Goal: Task Accomplishment & Management: Manage account settings

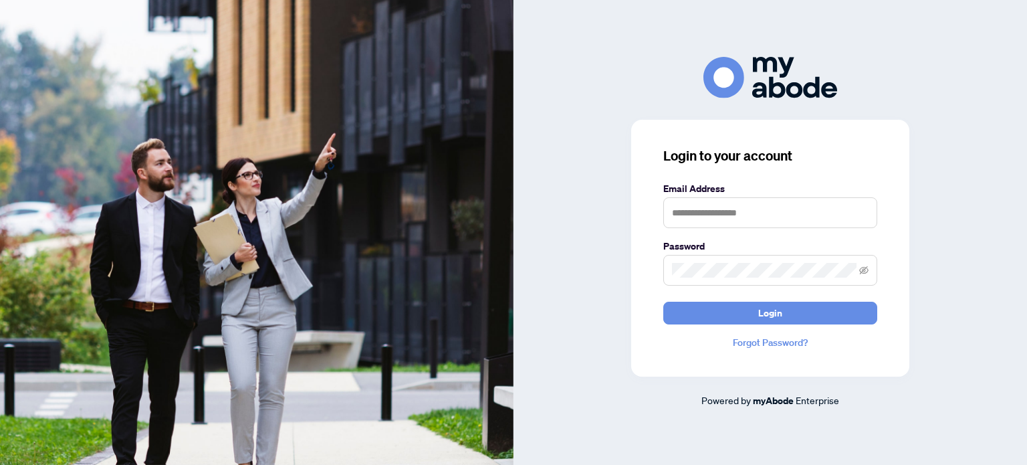
click at [953, 157] on div "Login to your account Email Address Password Login Forgot Password? Powered by …" at bounding box center [771, 232] width 514 height 350
click at [830, 208] on input "text" at bounding box center [770, 212] width 214 height 31
type input "**********"
click at [865, 270] on icon "eye-invisible" at bounding box center [863, 270] width 9 height 9
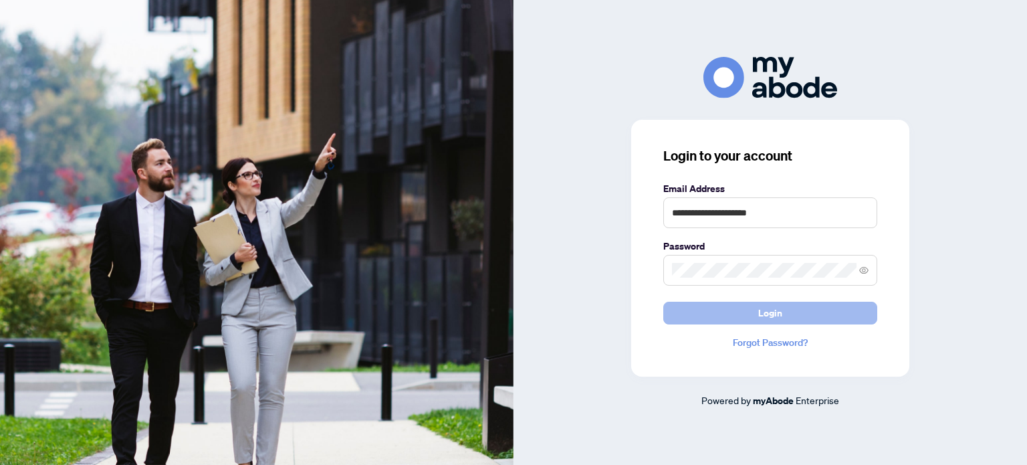
click at [784, 310] on button "Login" at bounding box center [770, 313] width 214 height 23
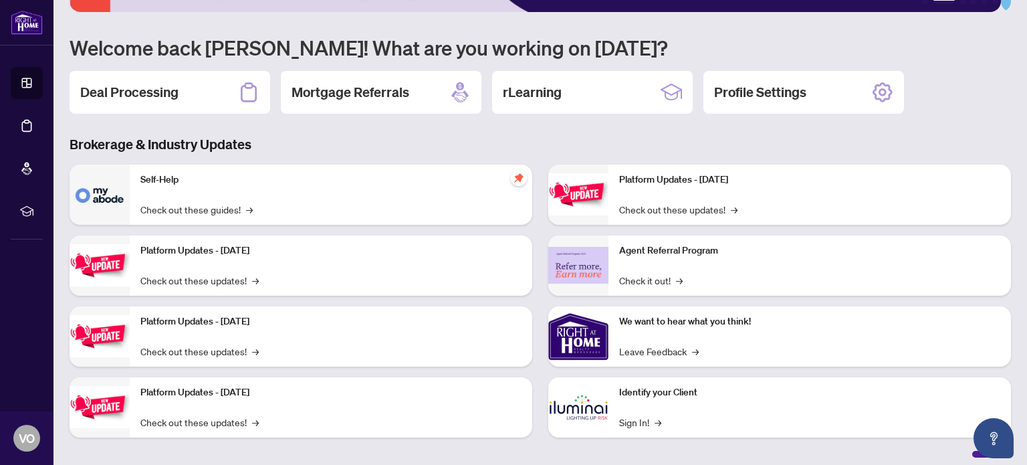
scroll to position [112, 0]
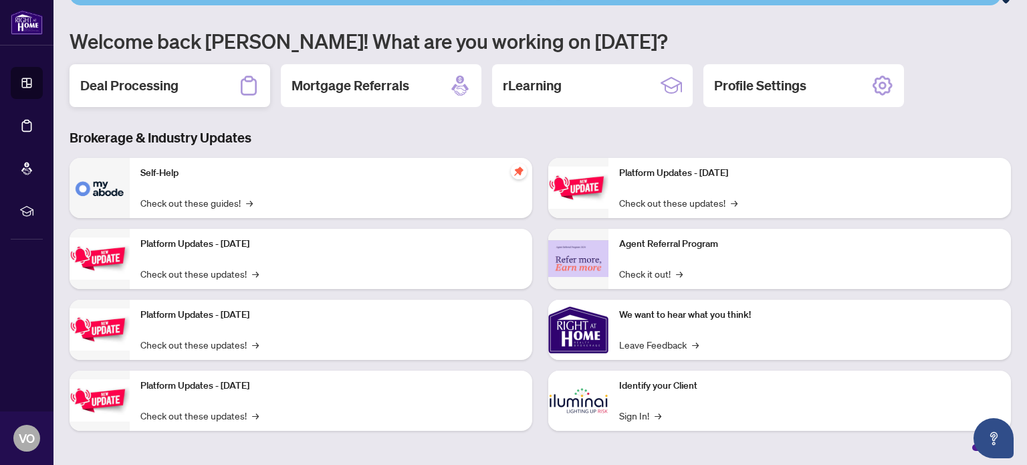
click at [150, 82] on h2 "Deal Processing" at bounding box center [129, 85] width 98 height 19
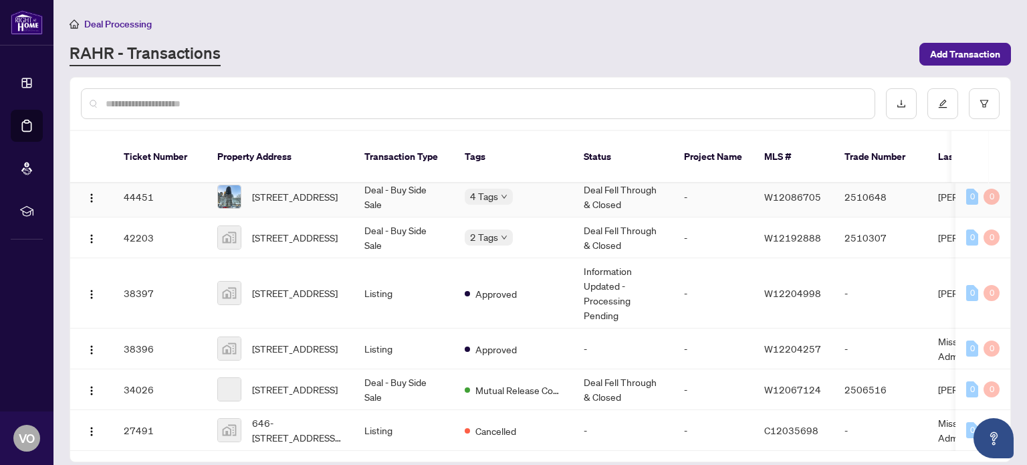
scroll to position [134, 0]
drag, startPoint x: 722, startPoint y: 430, endPoint x: 752, endPoint y: 426, distance: 29.7
click at [752, 426] on td "-" at bounding box center [714, 429] width 80 height 41
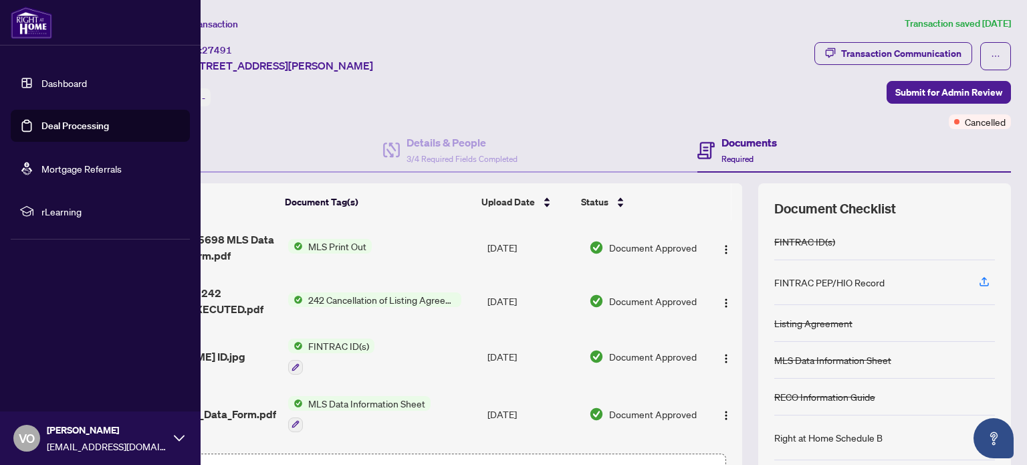
click at [58, 125] on link "Deal Processing" at bounding box center [75, 126] width 68 height 12
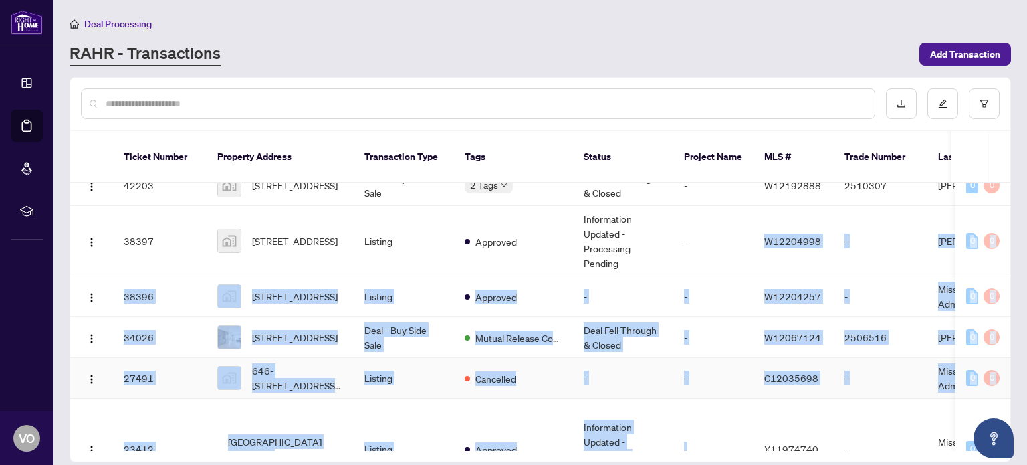
scroll to position [246, 0]
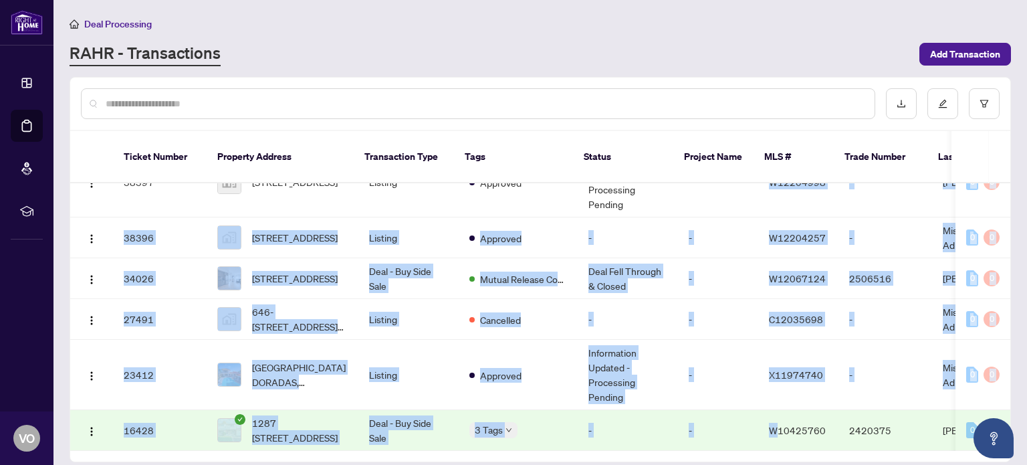
drag, startPoint x: 734, startPoint y: 430, endPoint x: 771, endPoint y: 430, distance: 36.8
click at [771, 430] on tbody "Ticket Number Property Address Transaction Type Tags Status Project Name MLS # …" at bounding box center [732, 195] width 1325 height 511
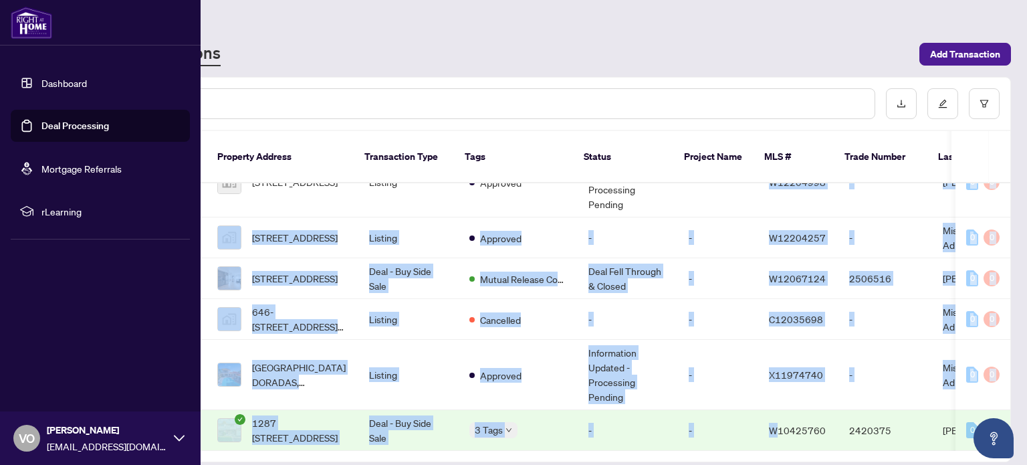
click at [47, 120] on link "Deal Processing" at bounding box center [75, 126] width 68 height 12
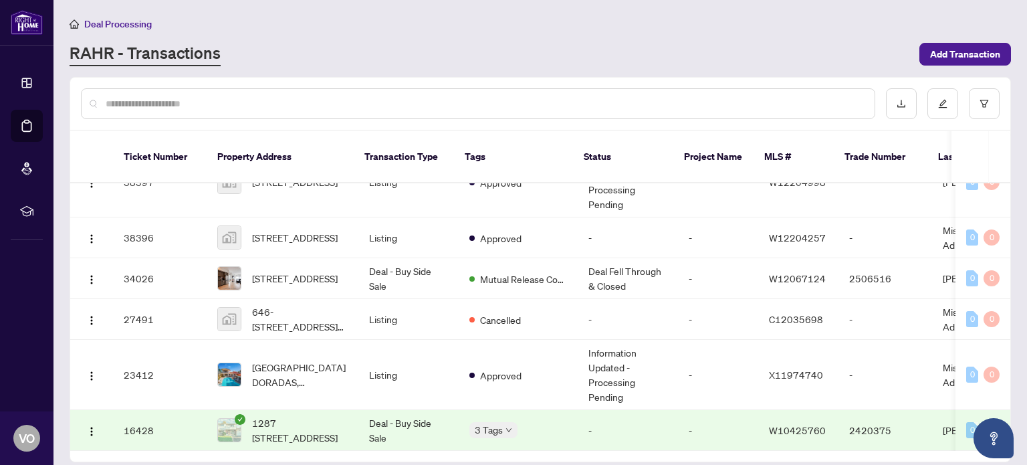
click at [472, 98] on input "text" at bounding box center [485, 103] width 758 height 15
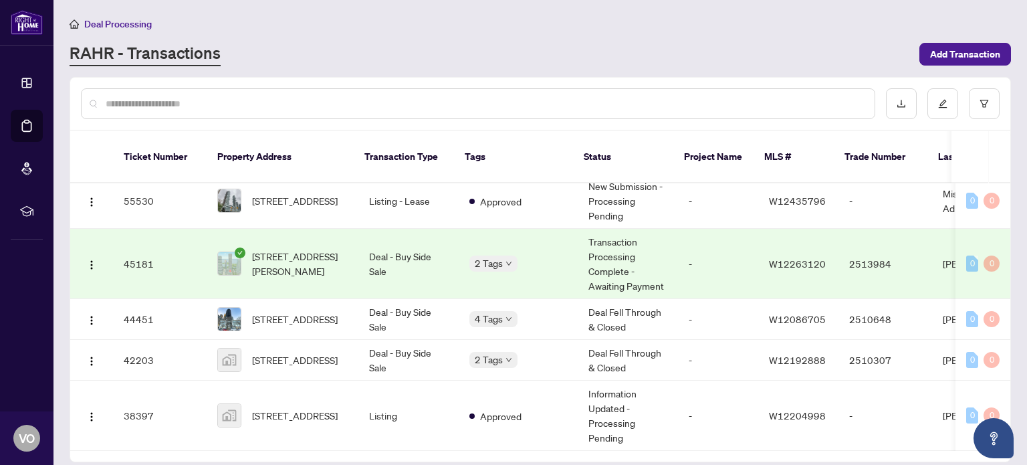
scroll to position [0, 0]
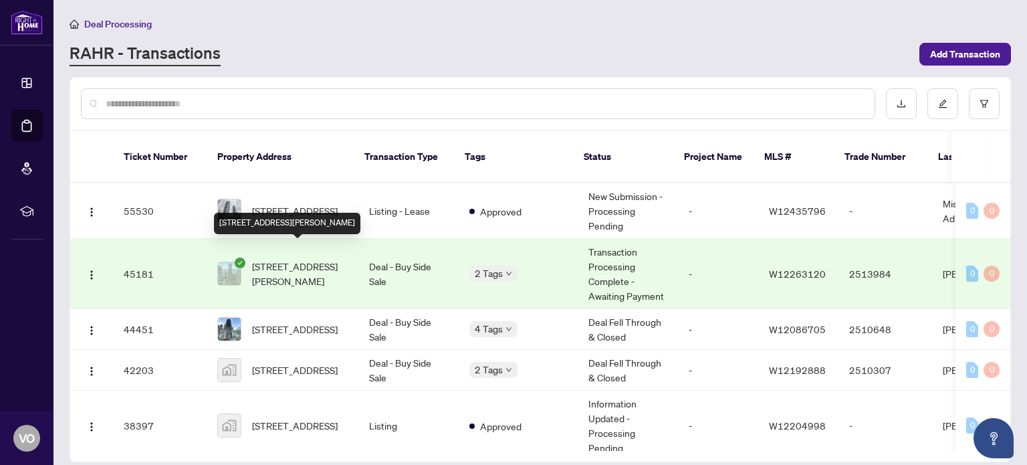
click at [302, 259] on span "[STREET_ADDRESS][PERSON_NAME]" at bounding box center [300, 273] width 96 height 29
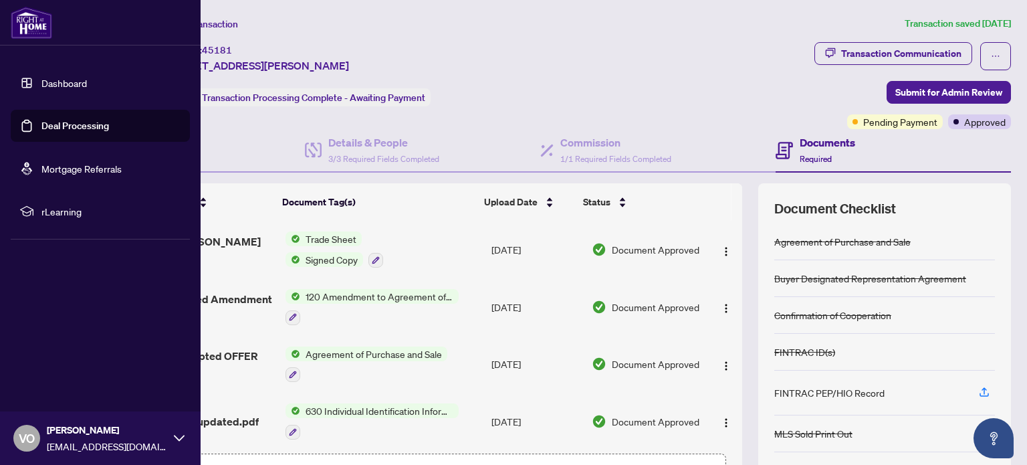
click at [64, 125] on link "Deal Processing" at bounding box center [75, 126] width 68 height 12
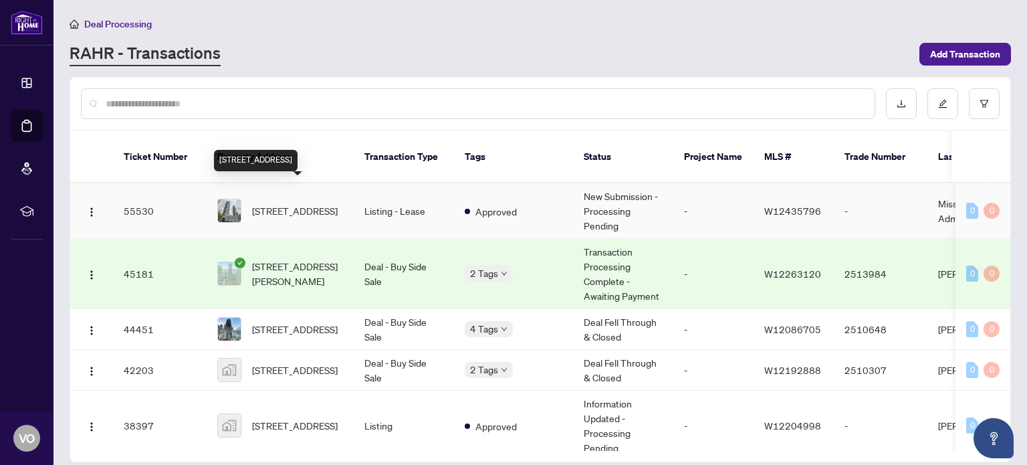
click at [304, 203] on span "[STREET_ADDRESS]" at bounding box center [295, 210] width 86 height 15
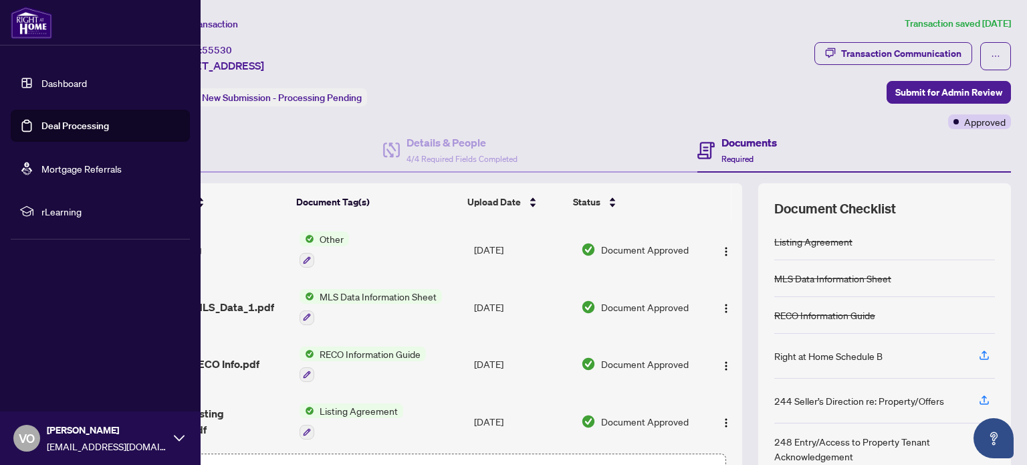
click at [176, 438] on icon at bounding box center [179, 438] width 11 height 6
click at [63, 358] on span "Logout" at bounding box center [54, 358] width 30 height 21
